Goal: Task Accomplishment & Management: Use online tool/utility

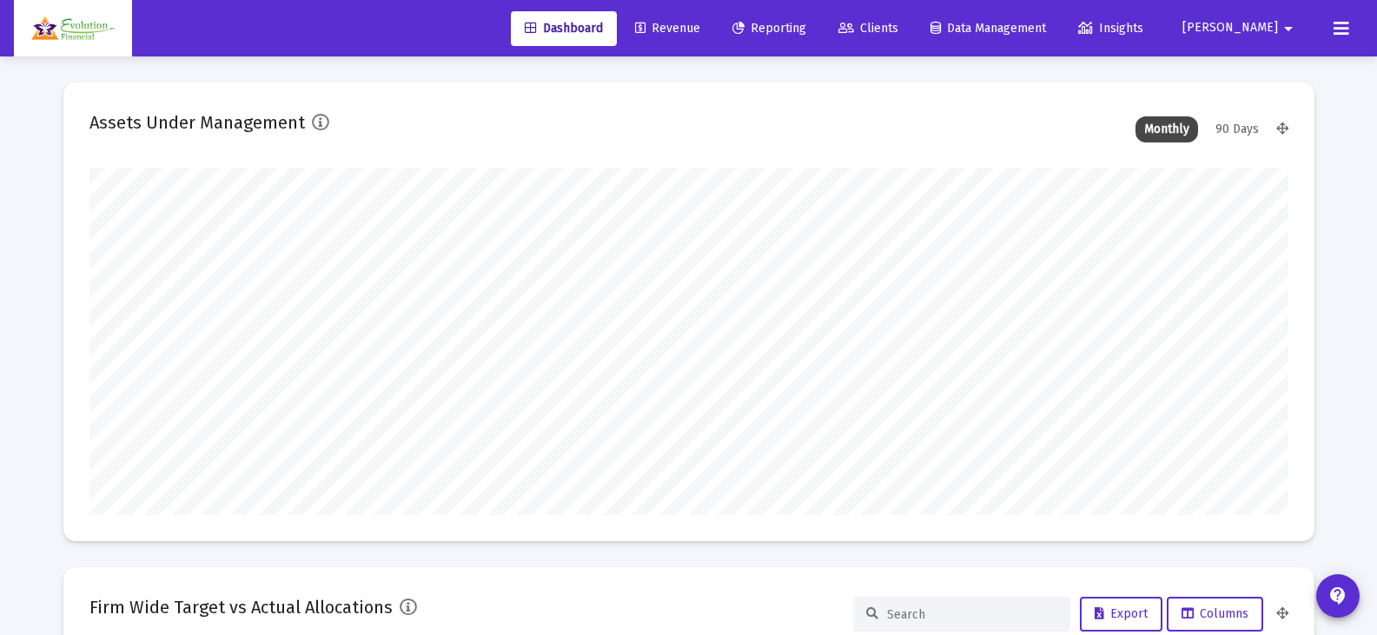
scroll to position [347, 645]
type input "[DATE]"
type input "[EMAIL_ADDRESS][DOMAIN_NAME]"
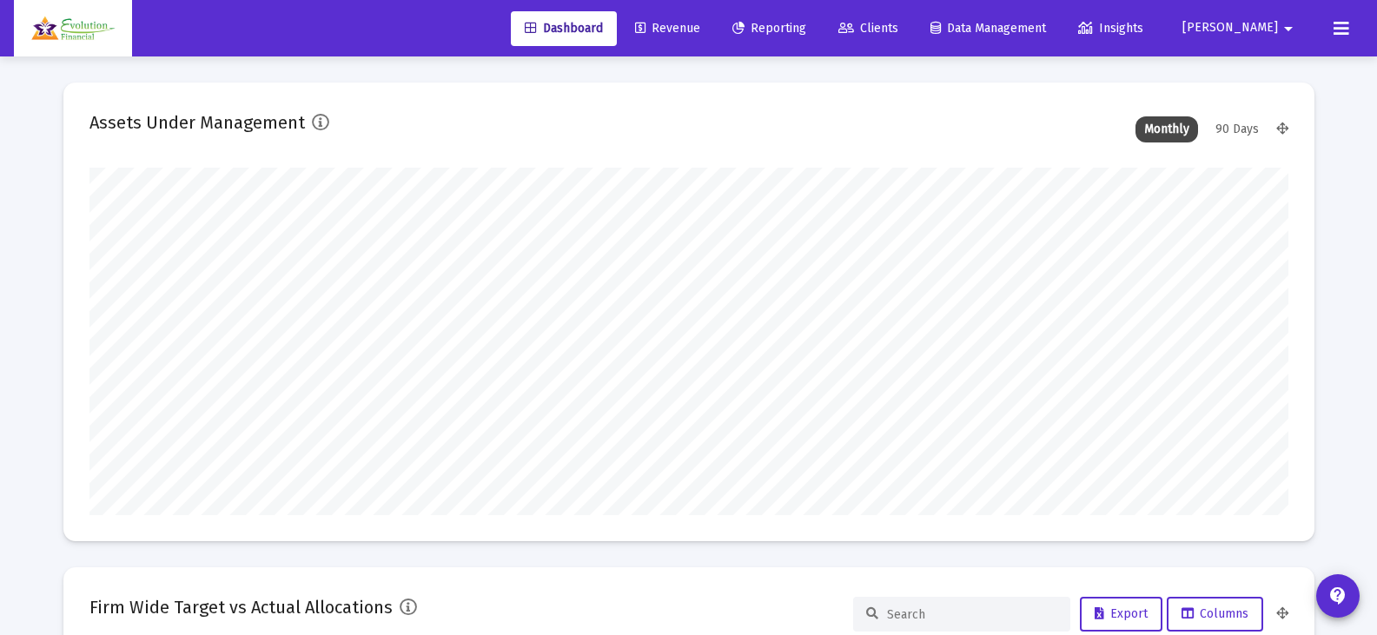
click at [806, 27] on span "Reporting" at bounding box center [769, 28] width 74 height 15
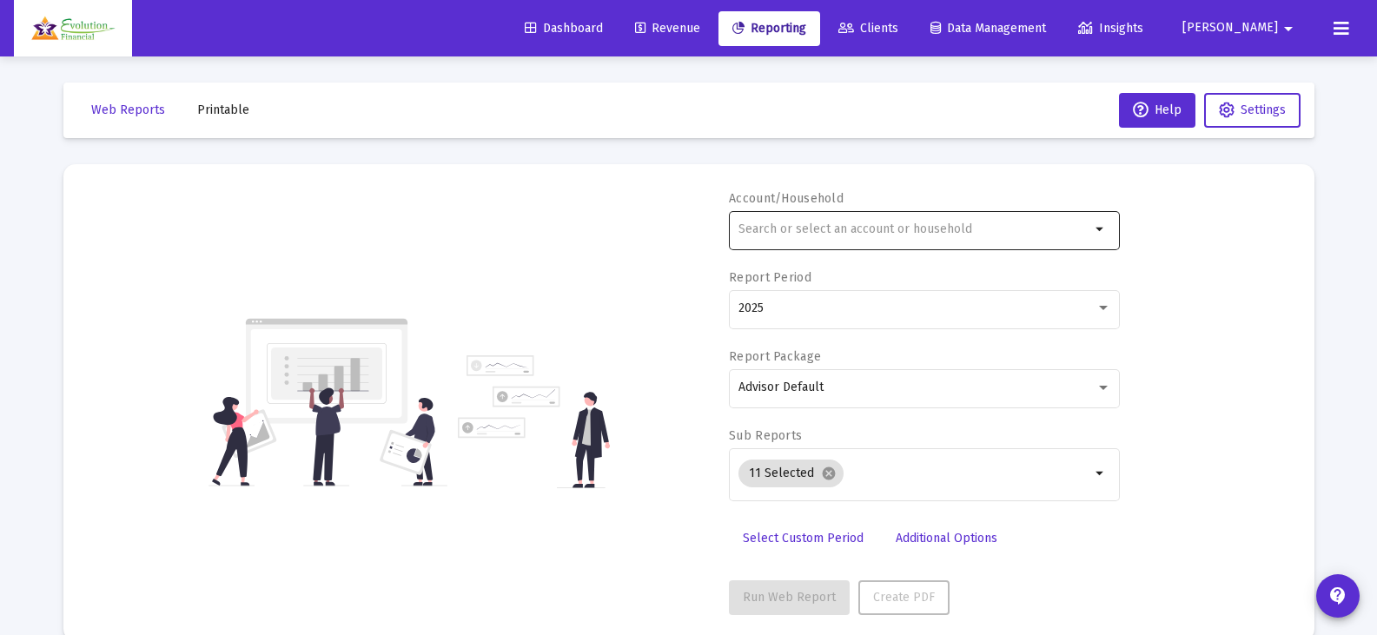
click at [982, 223] on input "text" at bounding box center [914, 229] width 352 height 14
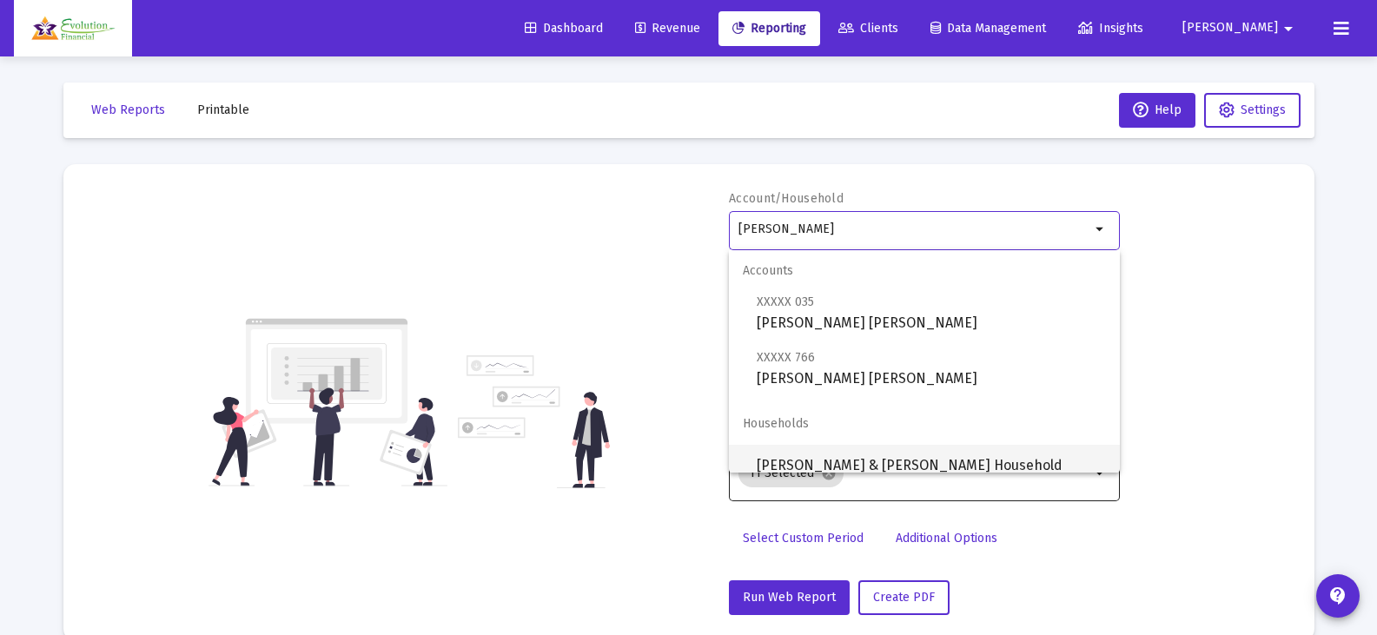
click at [971, 459] on span "[PERSON_NAME] & [PERSON_NAME] Household" at bounding box center [931, 466] width 349 height 42
type input "[PERSON_NAME] & [PERSON_NAME] Household"
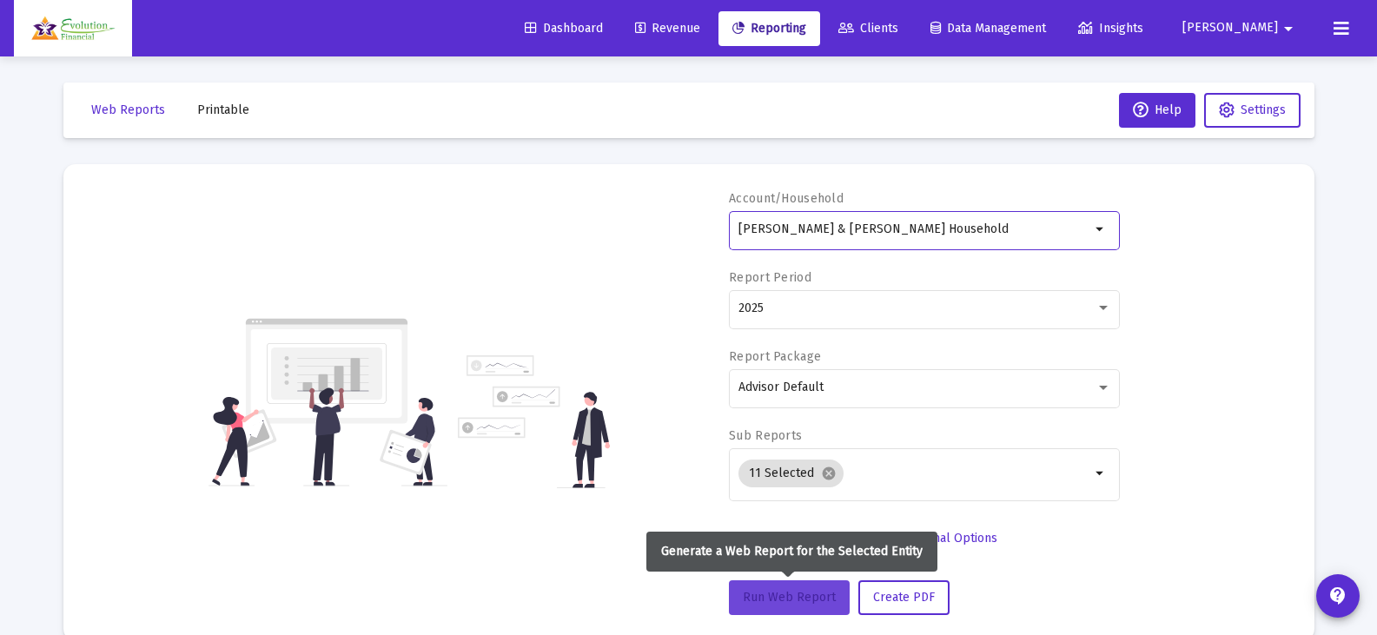
click at [800, 592] on span "Run Web Report" at bounding box center [789, 597] width 93 height 15
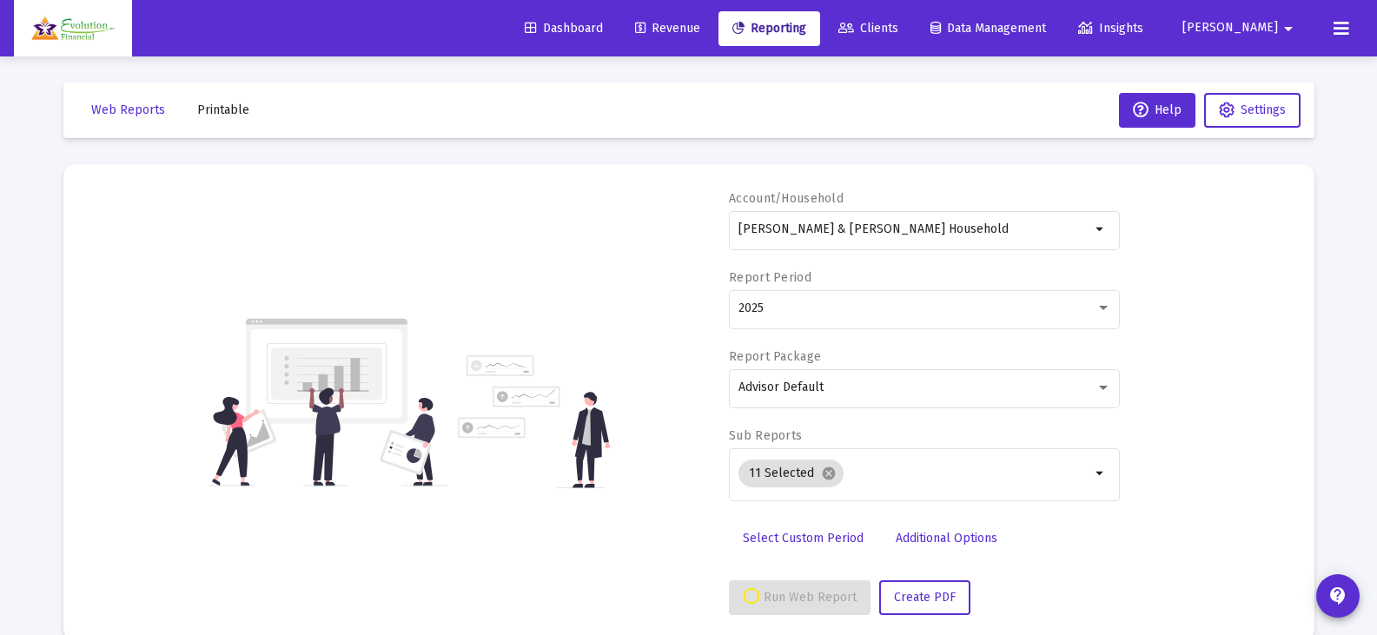
select select "View all"
click at [1058, 307] on div "2025" at bounding box center [916, 308] width 357 height 14
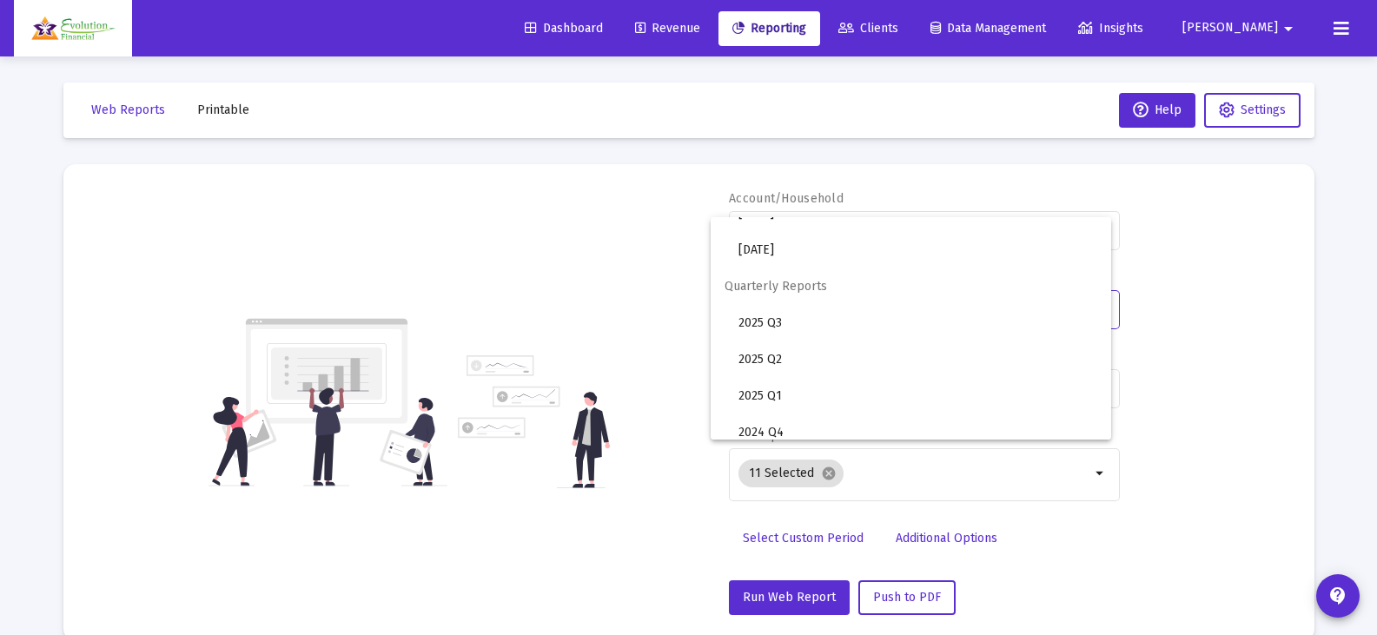
scroll to position [580, 0]
click at [821, 311] on span "2025 Q3" at bounding box center [917, 312] width 359 height 36
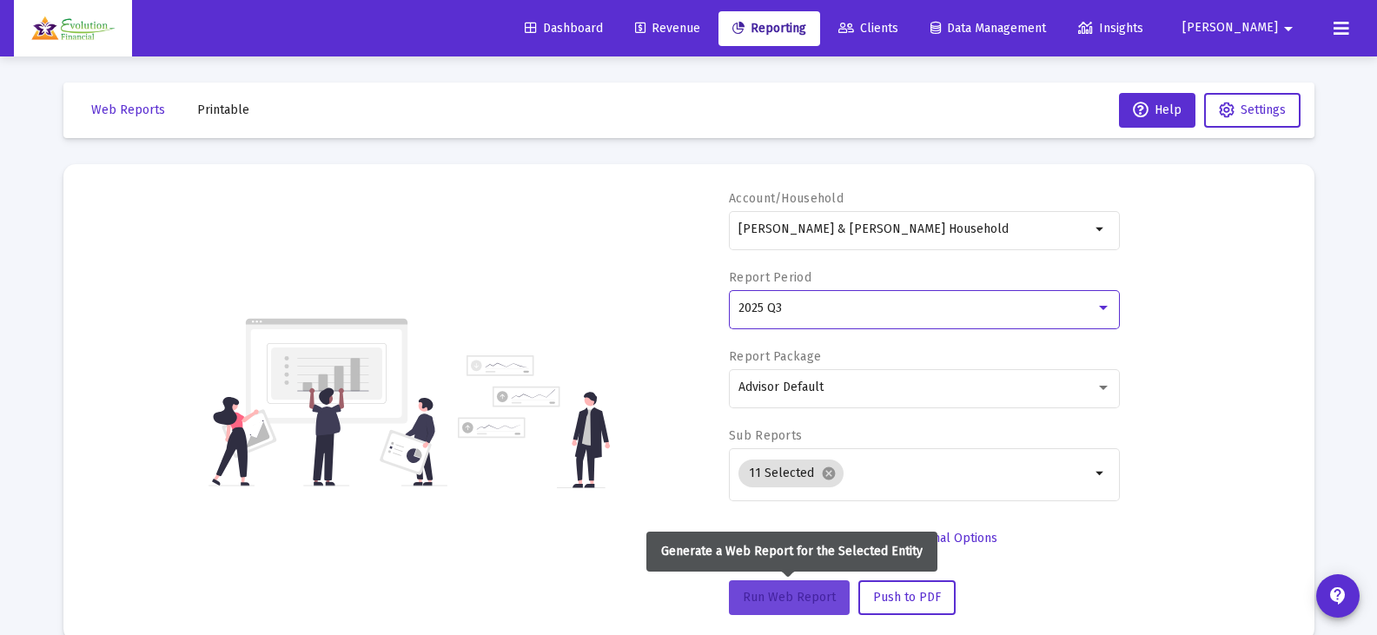
click at [792, 596] on span "Run Web Report" at bounding box center [789, 597] width 93 height 15
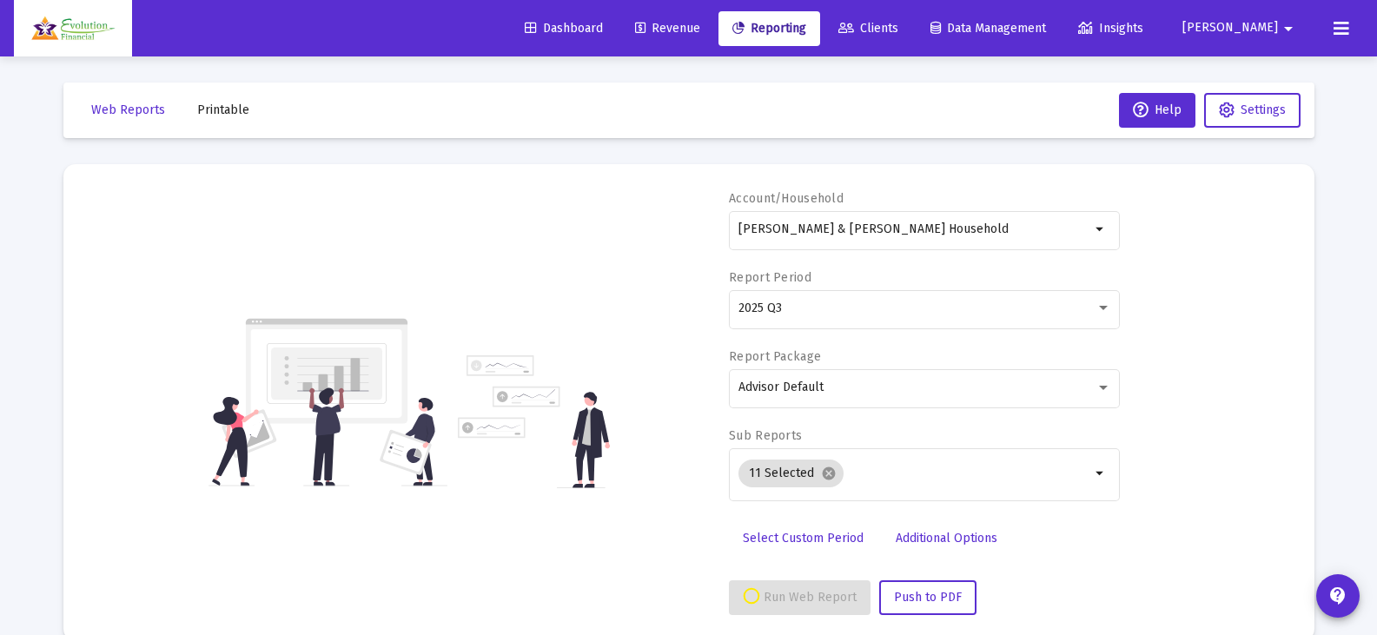
select select "View all"
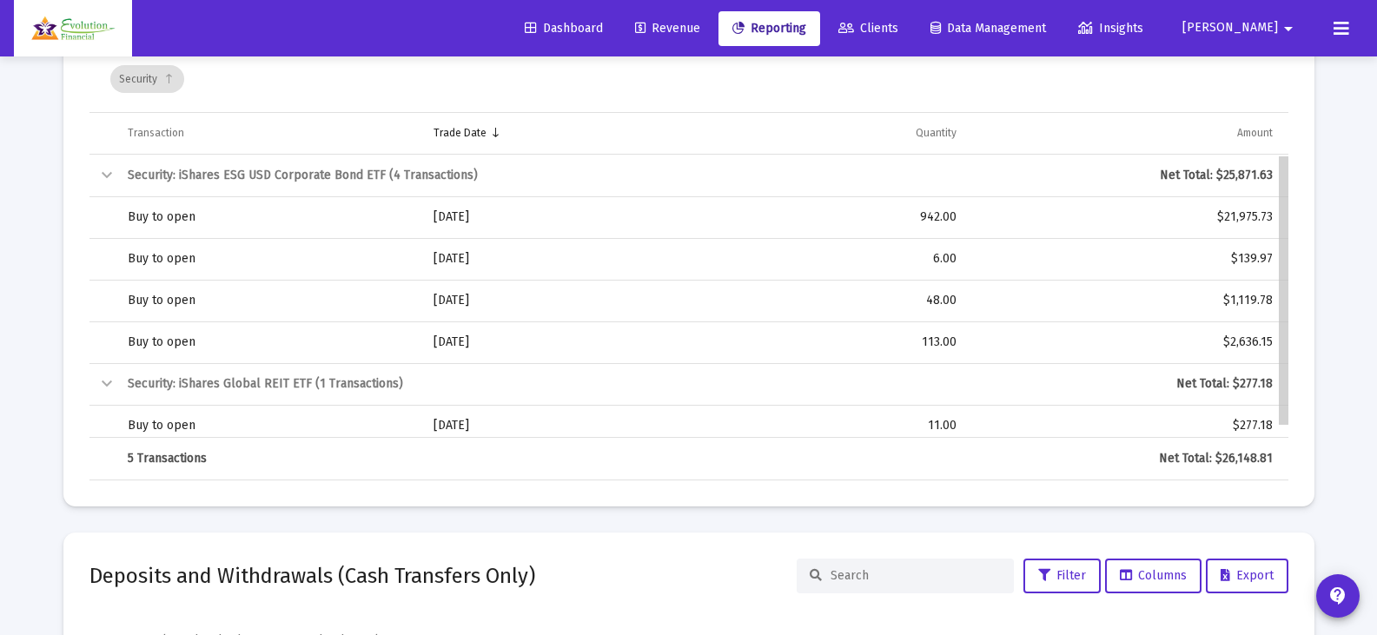
scroll to position [10, 0]
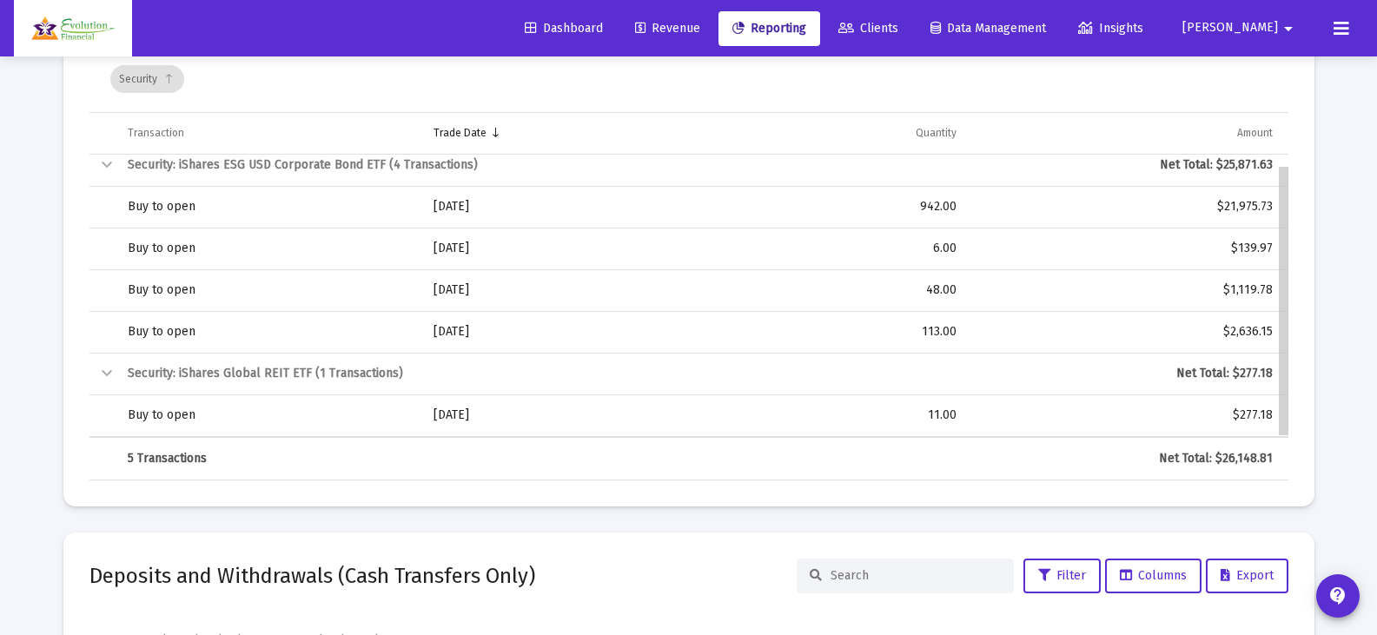
drag, startPoint x: 1283, startPoint y: 209, endPoint x: 1298, endPoint y: 302, distance: 94.1
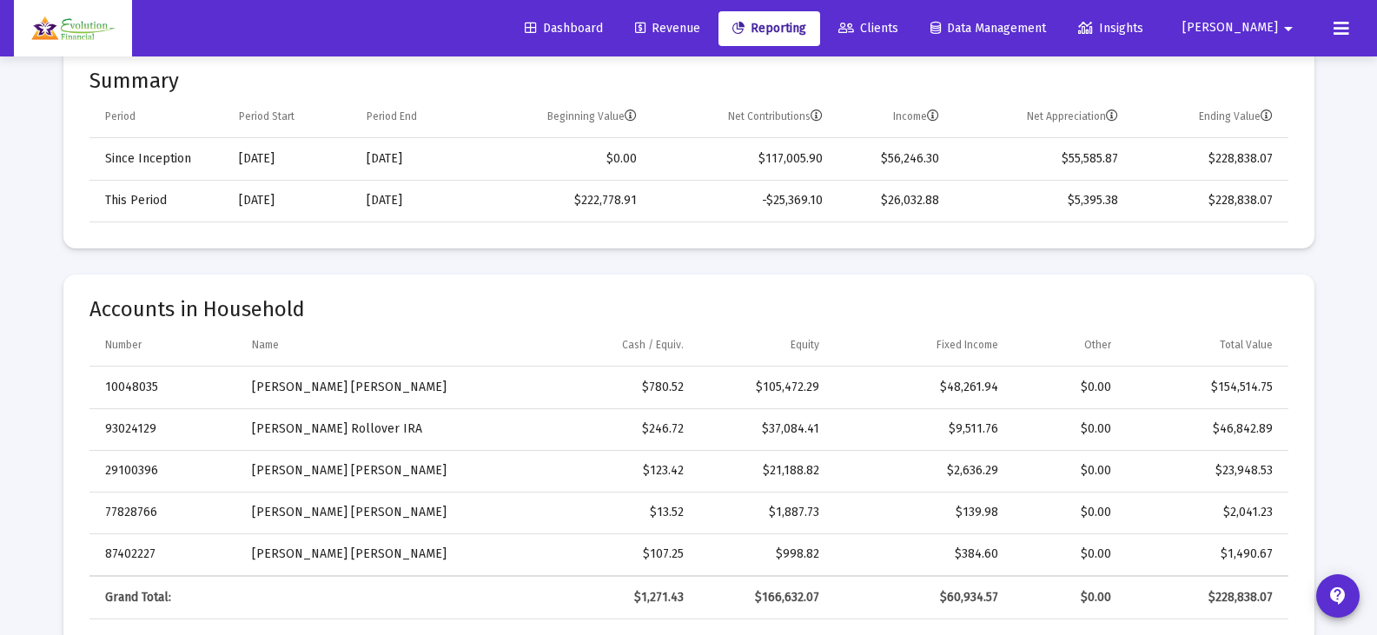
scroll to position [274, 0]
